Goal: Task Accomplishment & Management: Manage account settings

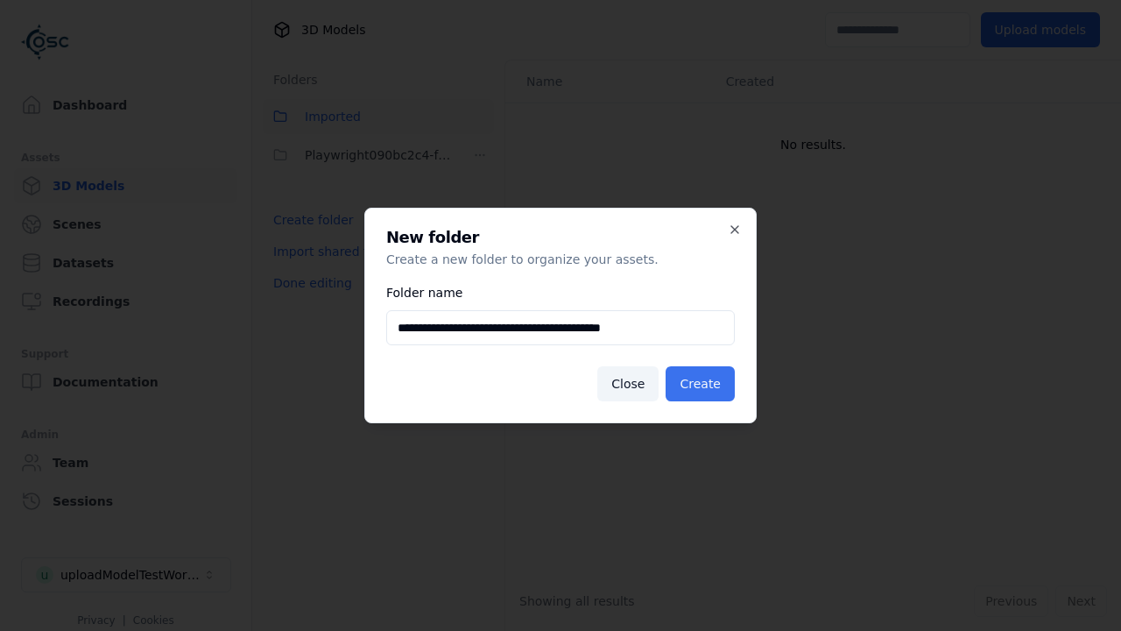
type input "**********"
click at [702, 384] on button "Create" at bounding box center [700, 383] width 69 height 35
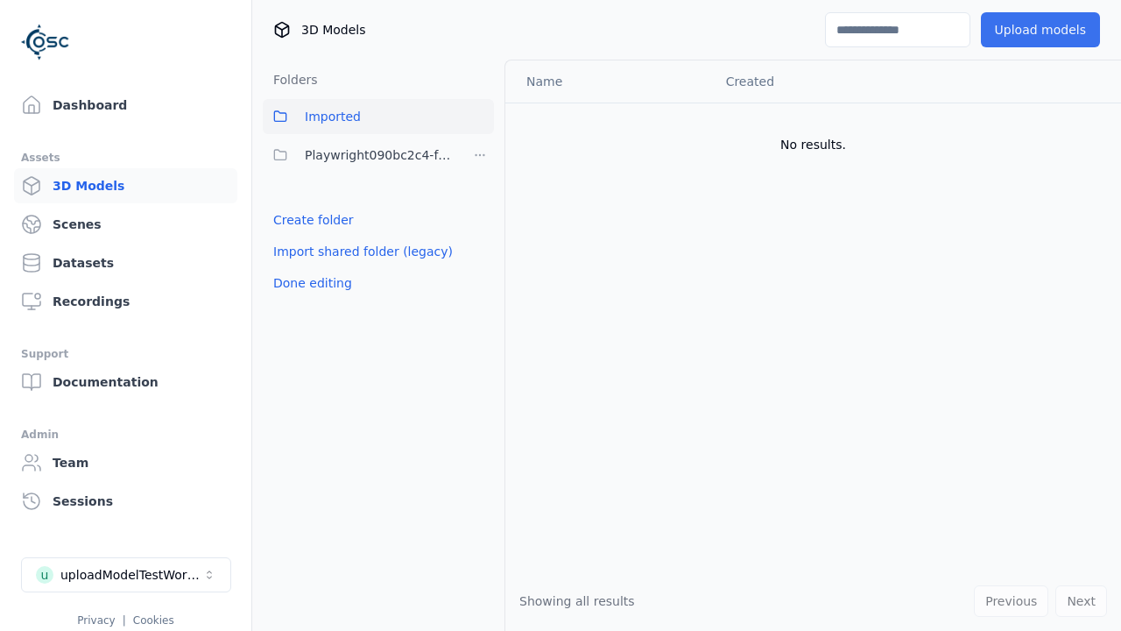
click at [1043, 30] on button "Upload models" at bounding box center [1040, 29] width 119 height 35
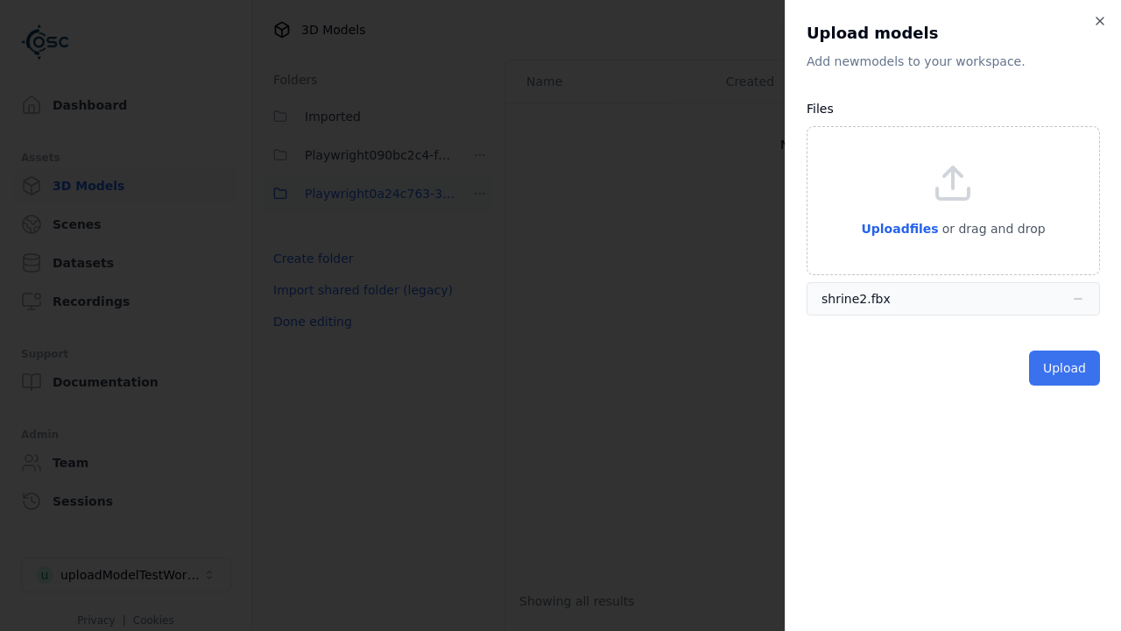
click at [1066, 368] on button "Upload" at bounding box center [1064, 367] width 71 height 35
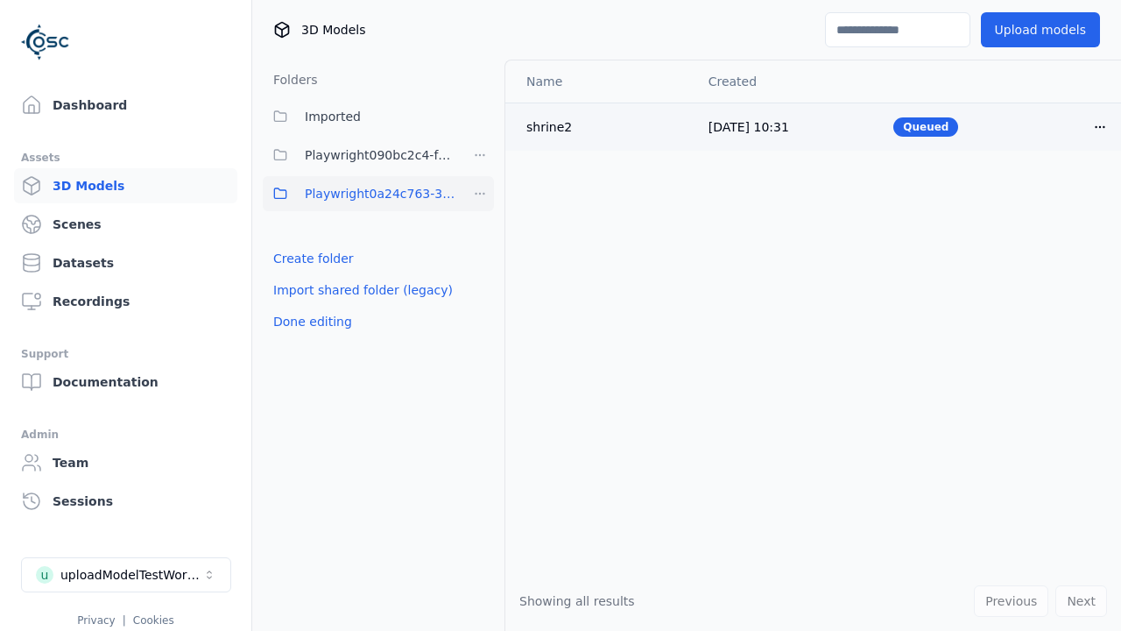
click at [1100, 126] on html "Support Dashboard Assets 3D Models Scenes Datasets Recordings Support Documenta…" at bounding box center [560, 315] width 1121 height 631
click at [1061, 194] on div "Delete" at bounding box center [1061, 194] width 103 height 28
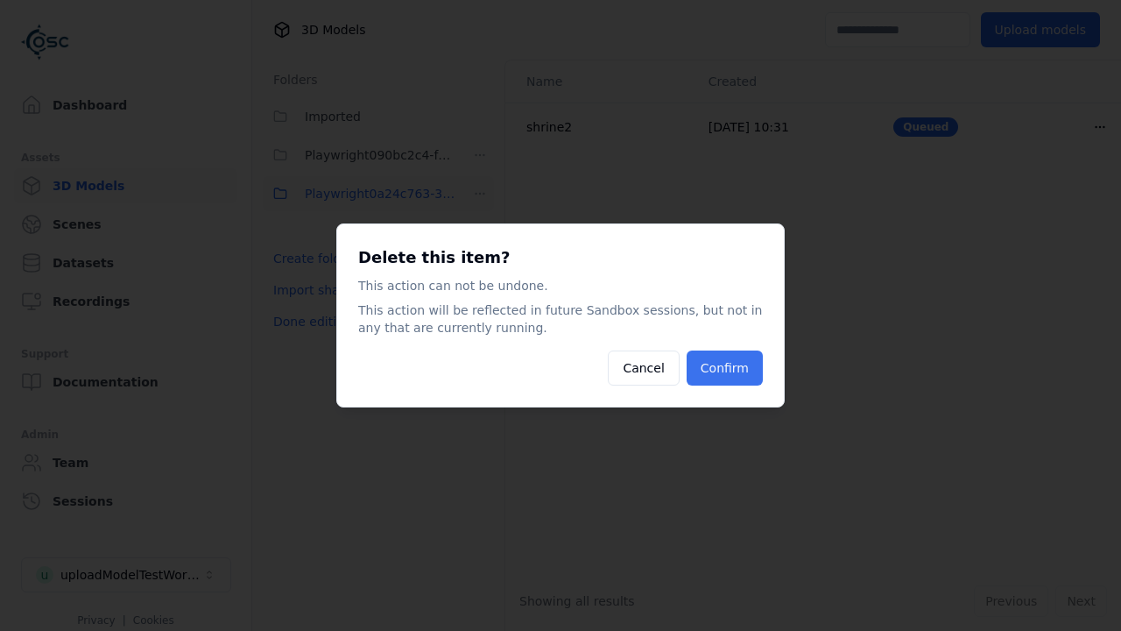
click at [726, 368] on button "Confirm" at bounding box center [725, 367] width 76 height 35
click at [480, 194] on html "Support Dashboard Assets 3D Models Scenes Datasets Recordings Support Documenta…" at bounding box center [560, 315] width 1121 height 631
